Goal: Navigation & Orientation: Find specific page/section

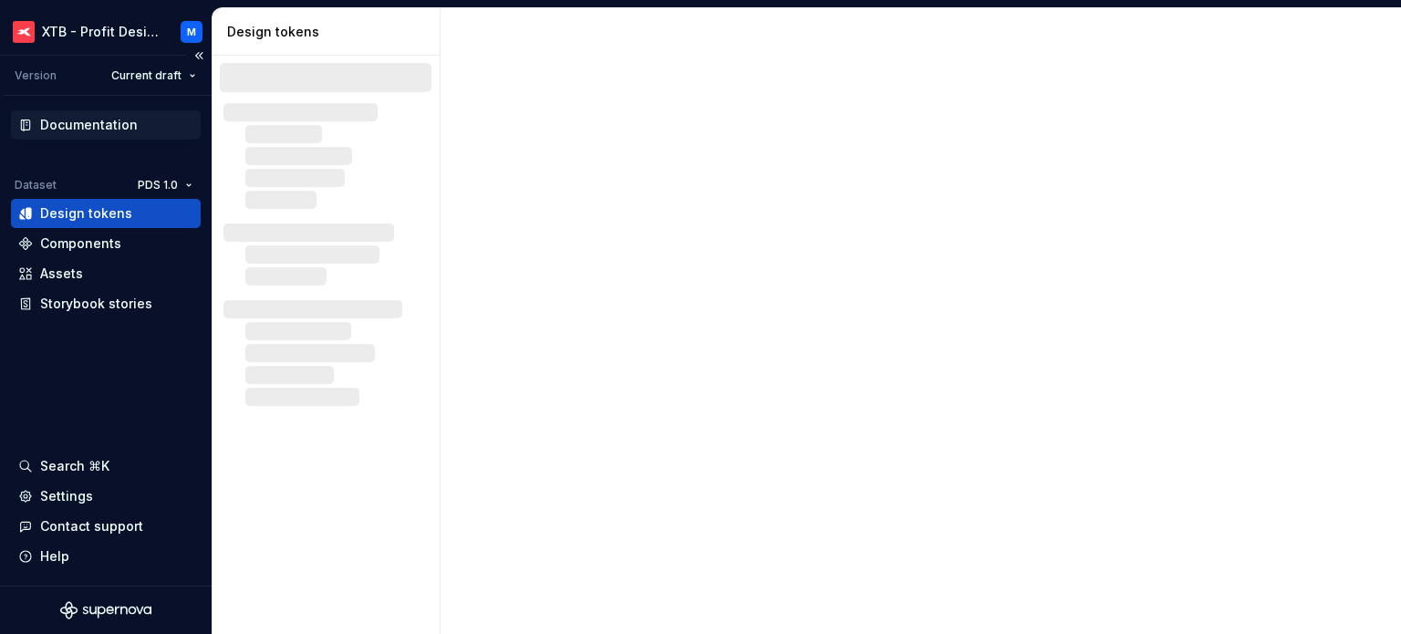
click at [96, 123] on div "Documentation" at bounding box center [89, 125] width 98 height 18
